Goal: Browse casually

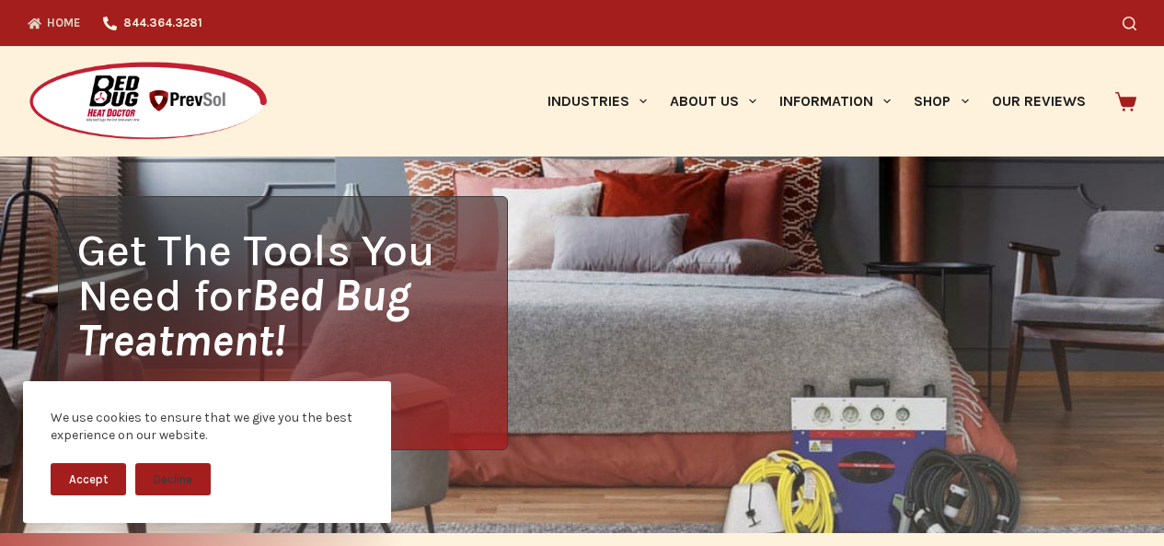
click at [1125, 95] on icon at bounding box center [1125, 101] width 21 height 19
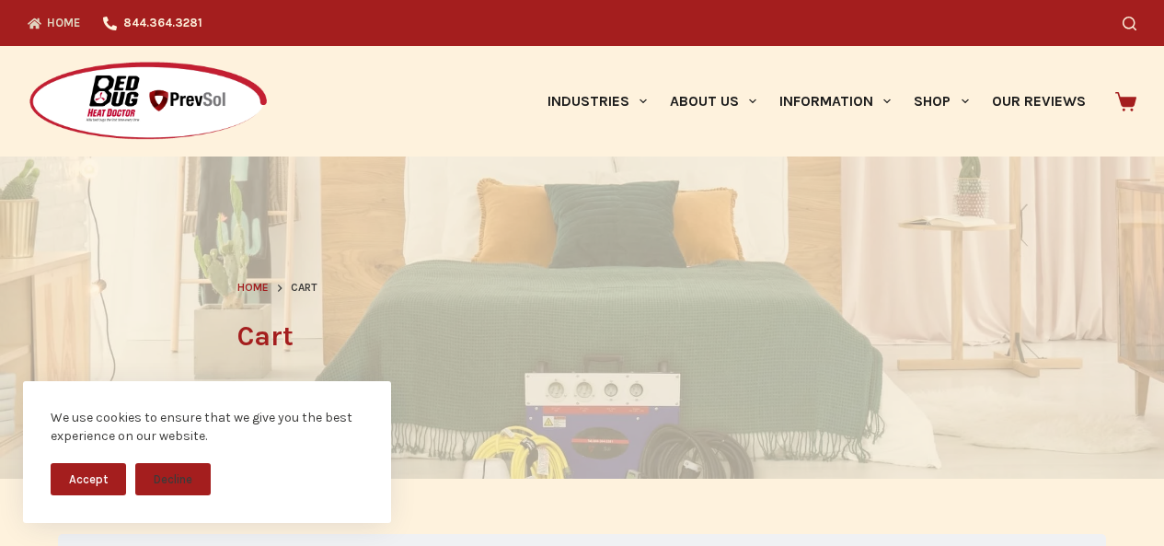
click at [29, 19] on icon "Top Menu" at bounding box center [35, 22] width 14 height 11
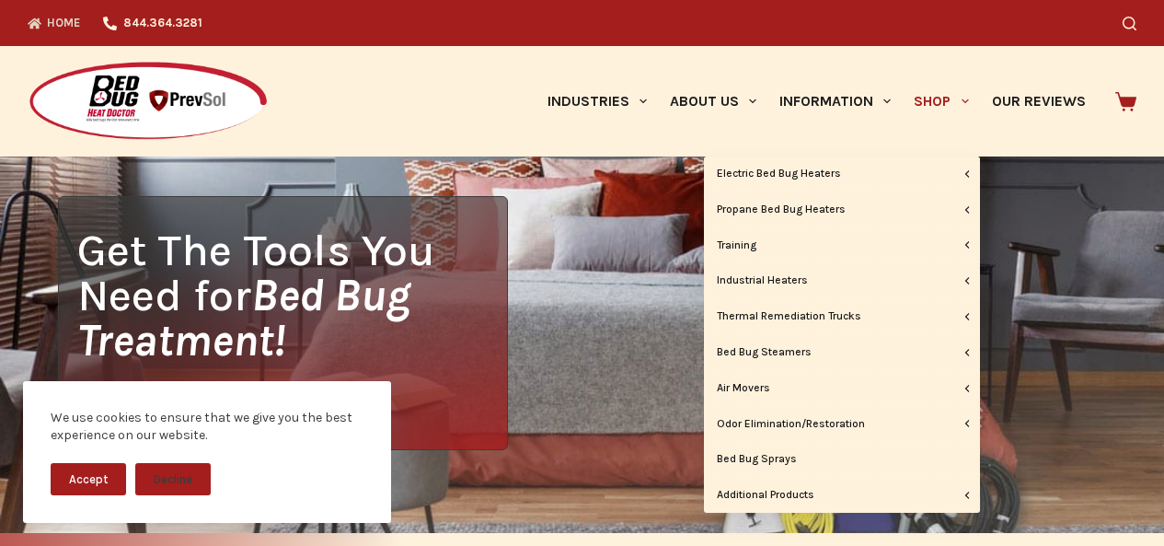
click at [911, 127] on link "Shop" at bounding box center [941, 101] width 77 height 110
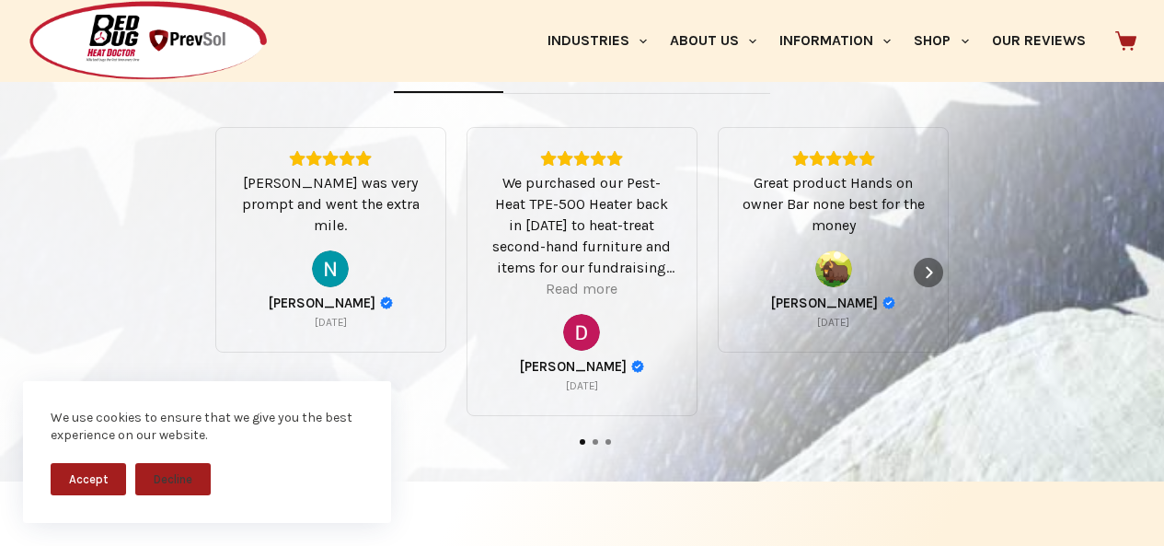
scroll to position [1150, 0]
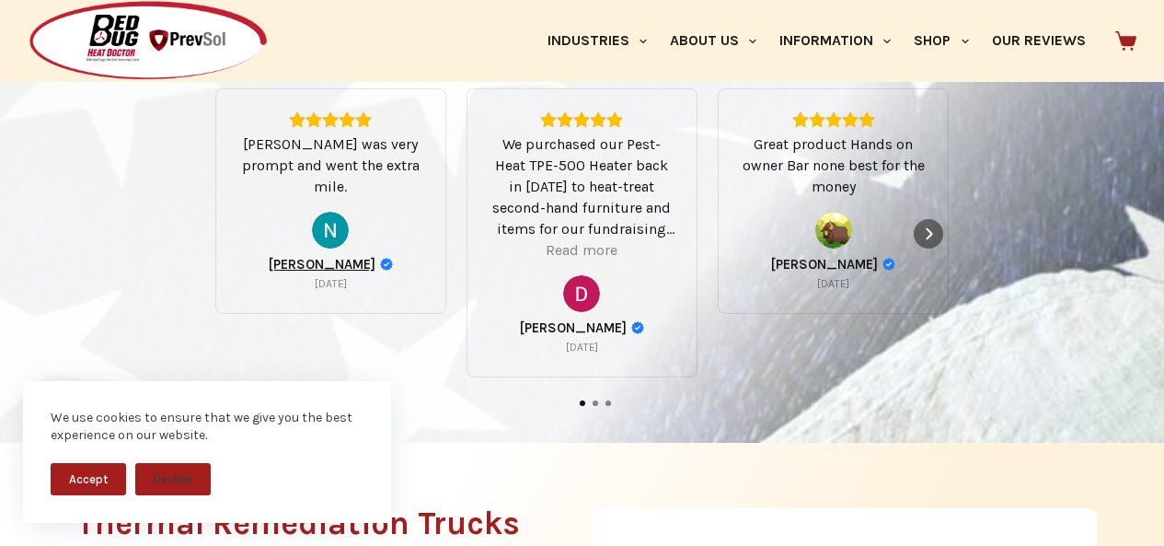
click at [291, 272] on span "[PERSON_NAME]" at bounding box center [322, 264] width 107 height 17
